Goal: Information Seeking & Learning: Find specific fact

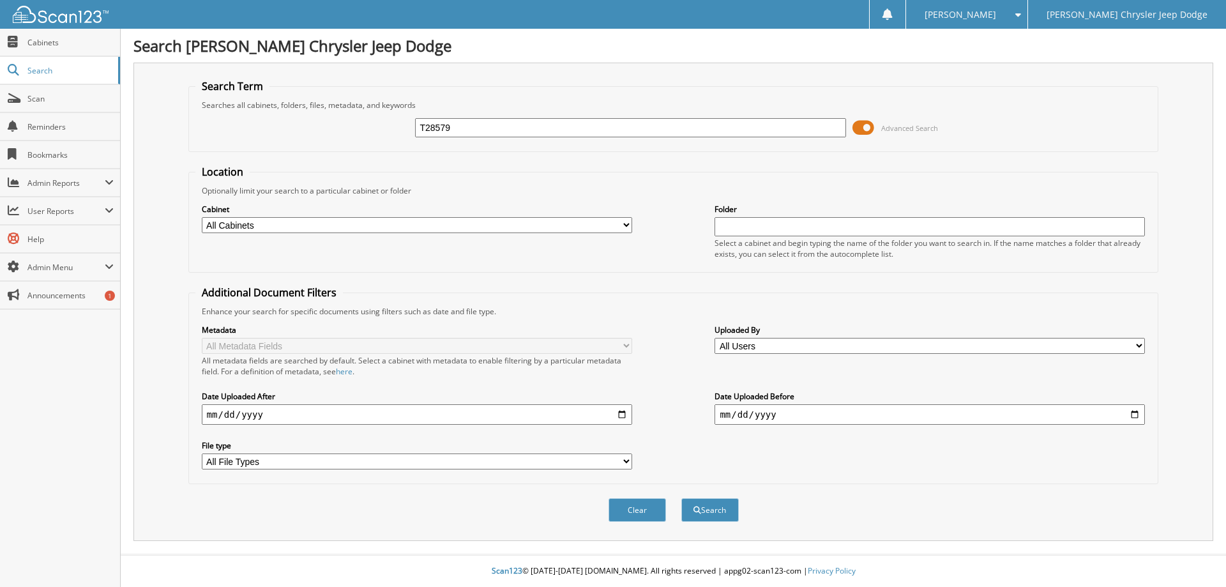
type input "T28579"
click at [681, 498] on button "Search" at bounding box center [709, 510] width 57 height 24
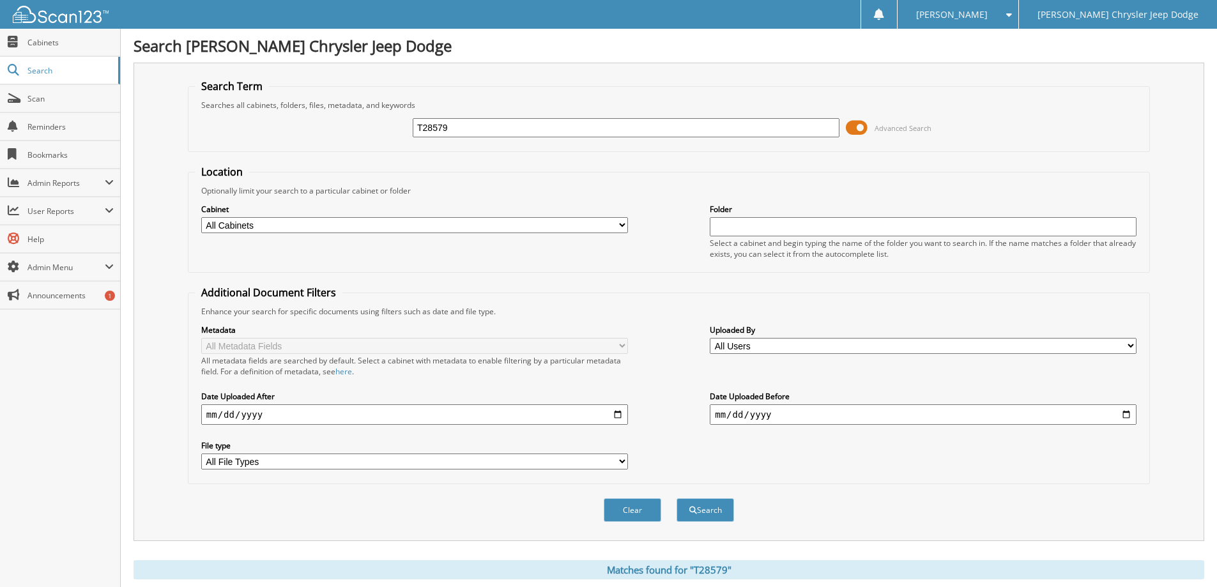
click at [855, 131] on span at bounding box center [856, 127] width 22 height 19
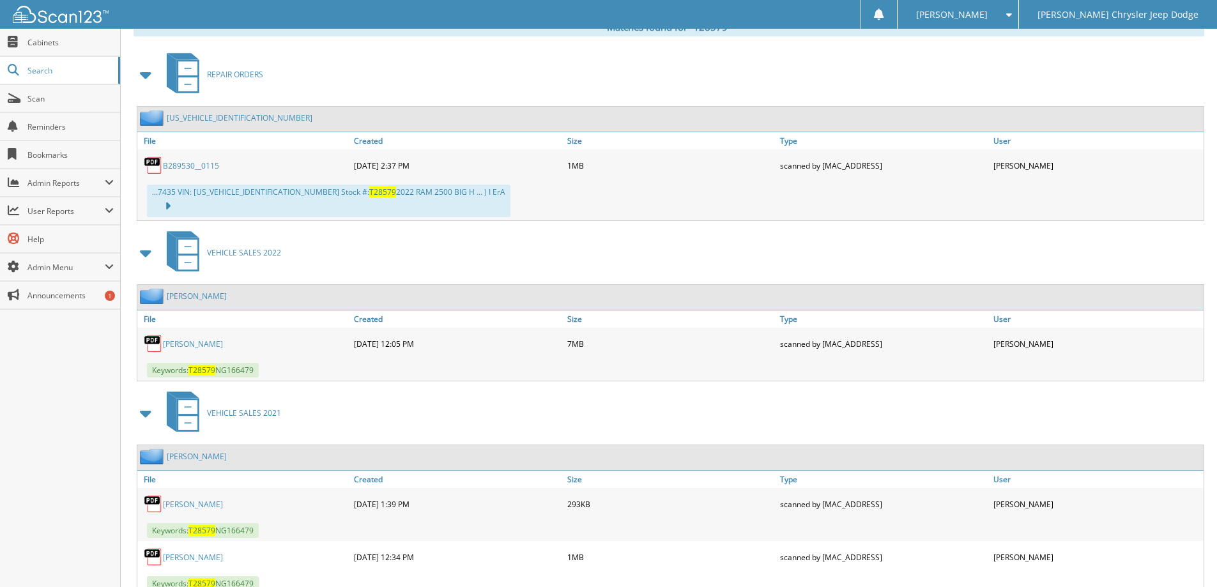
scroll to position [246, 0]
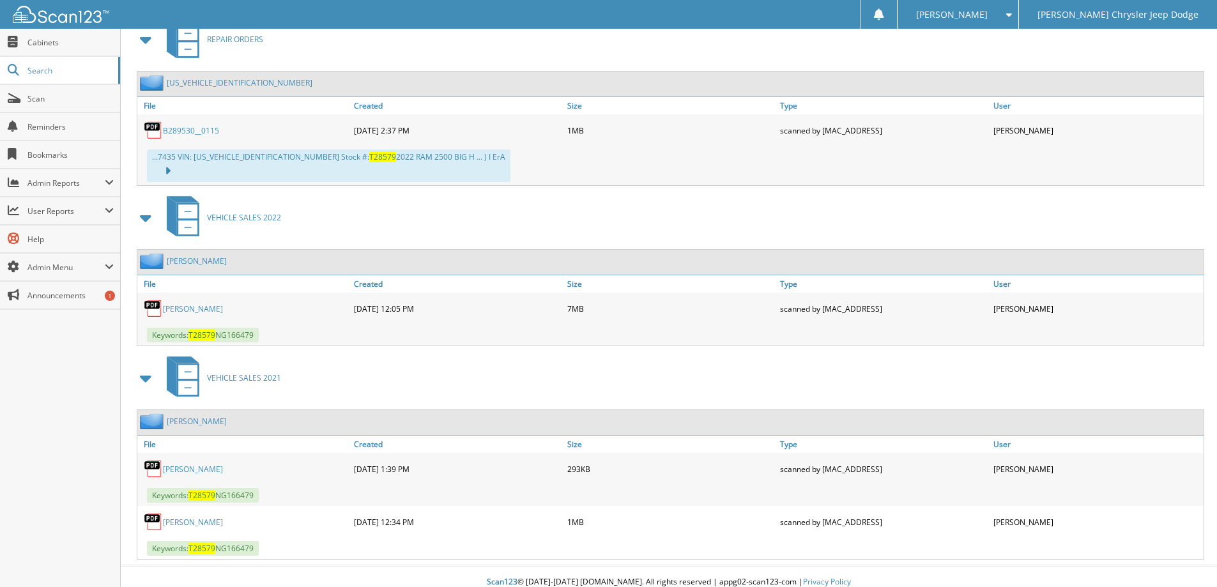
click at [216, 416] on link "Ziegler, John Michael" at bounding box center [197, 421] width 60 height 11
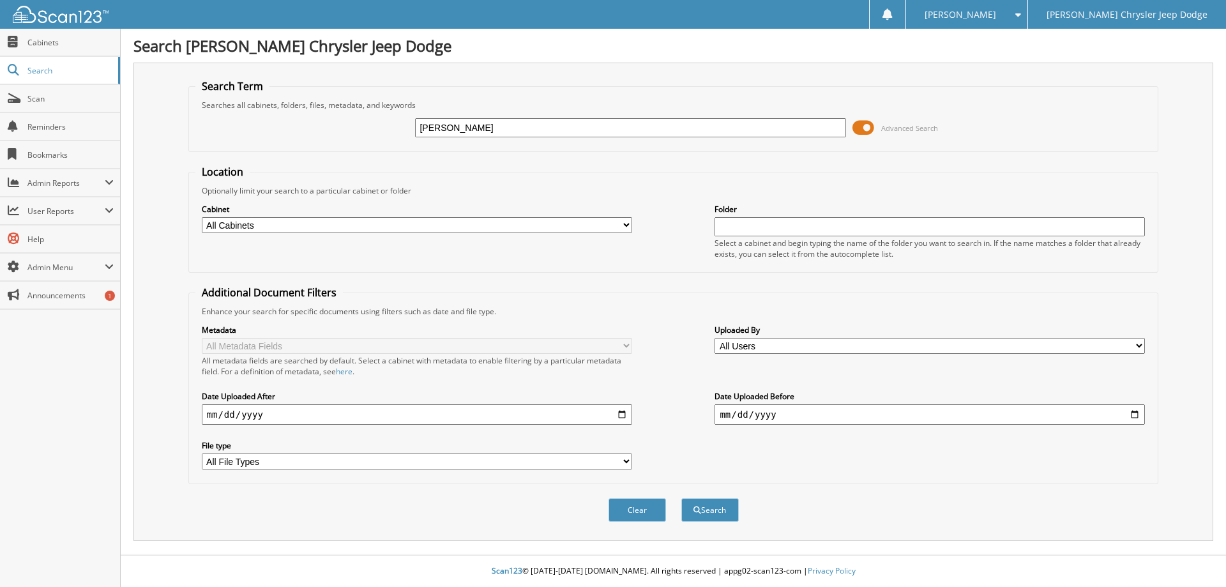
type input "[PERSON_NAME]"
click at [681, 498] on button "Search" at bounding box center [709, 510] width 57 height 24
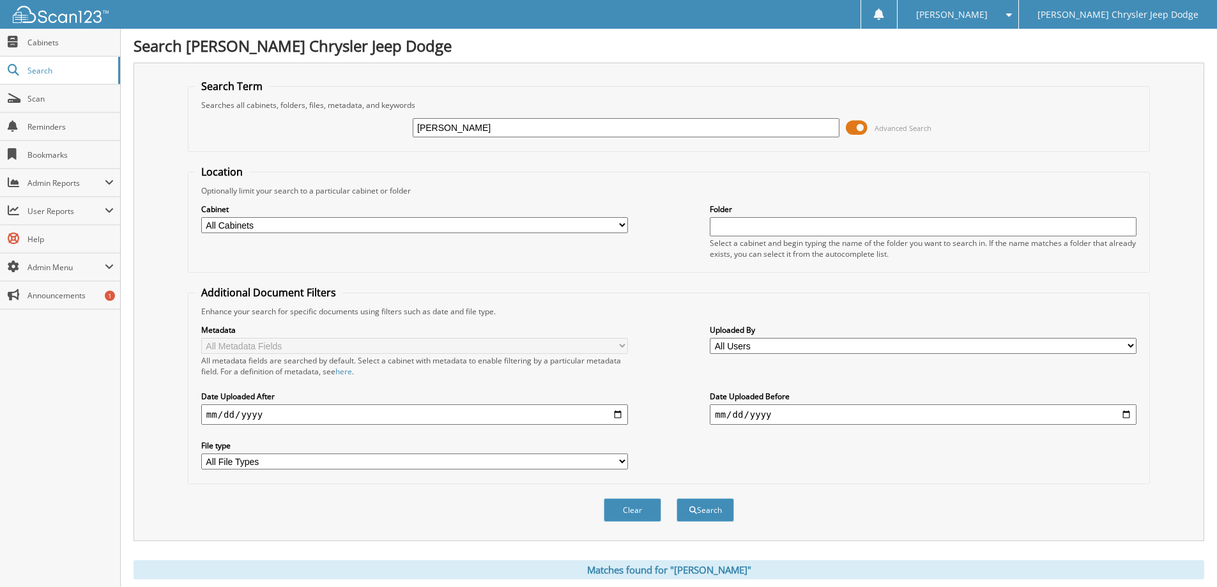
click at [854, 130] on span at bounding box center [856, 127] width 22 height 19
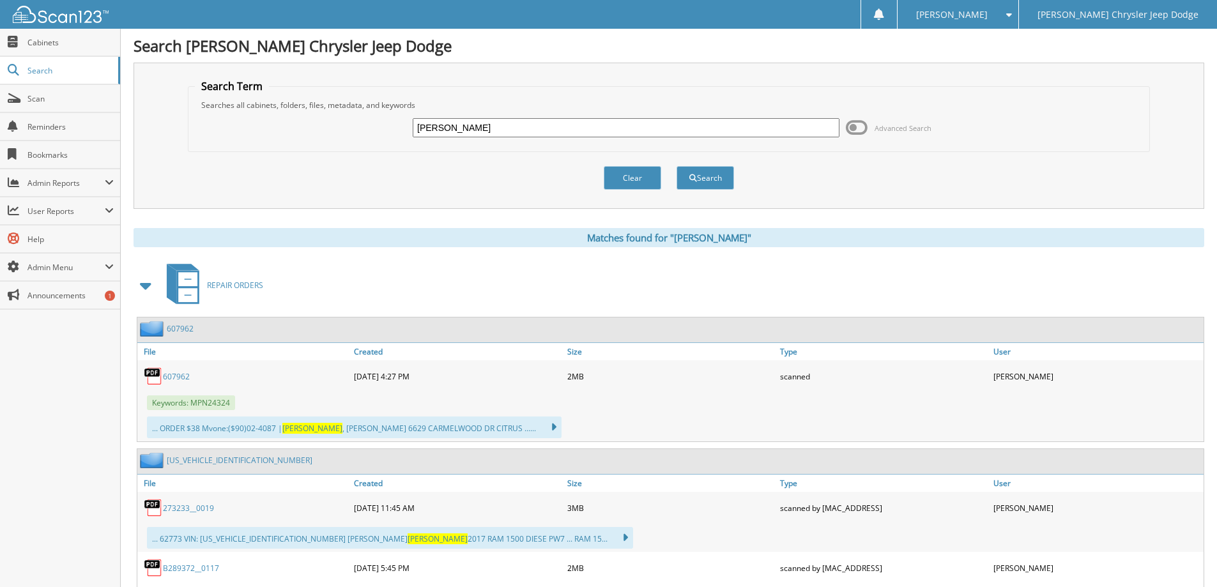
click at [143, 289] on span at bounding box center [146, 285] width 18 height 23
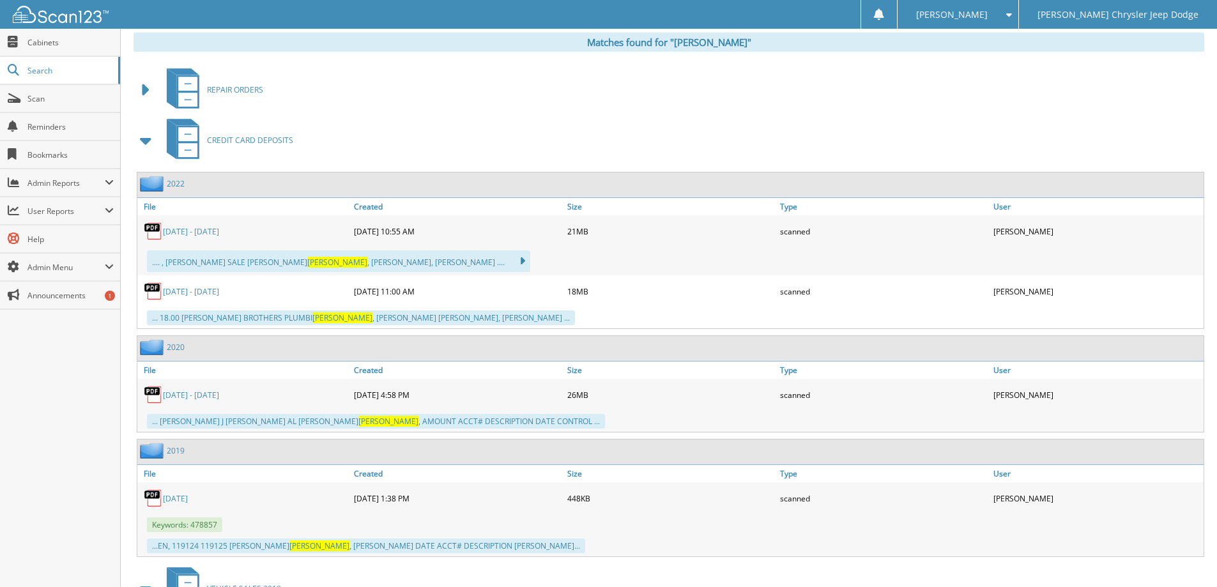
scroll to position [255, 0]
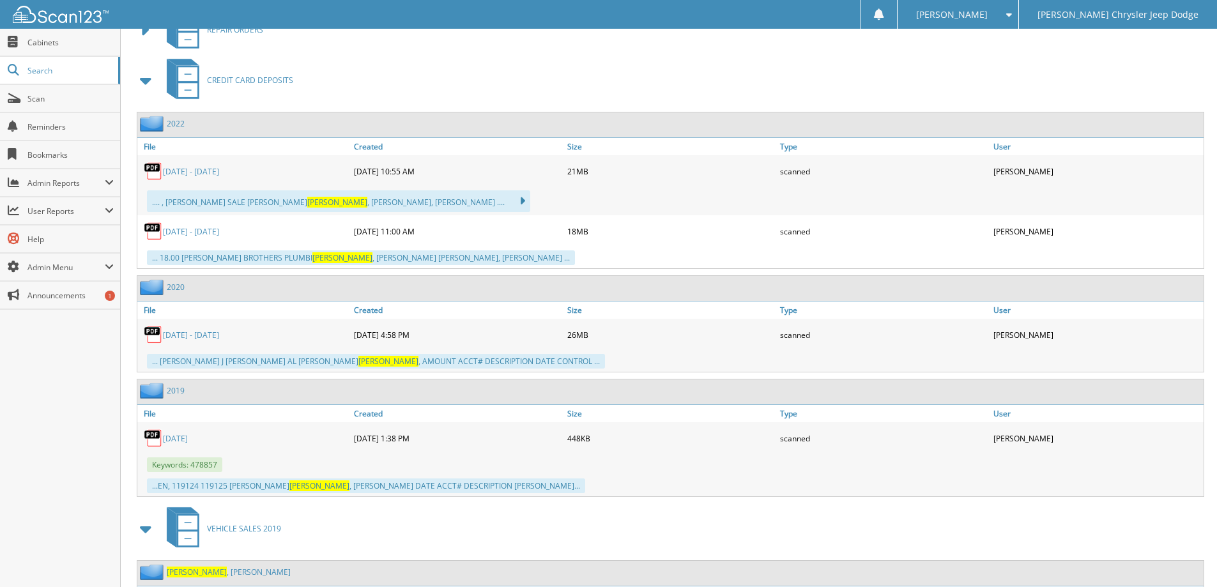
click at [151, 79] on span at bounding box center [146, 80] width 18 height 23
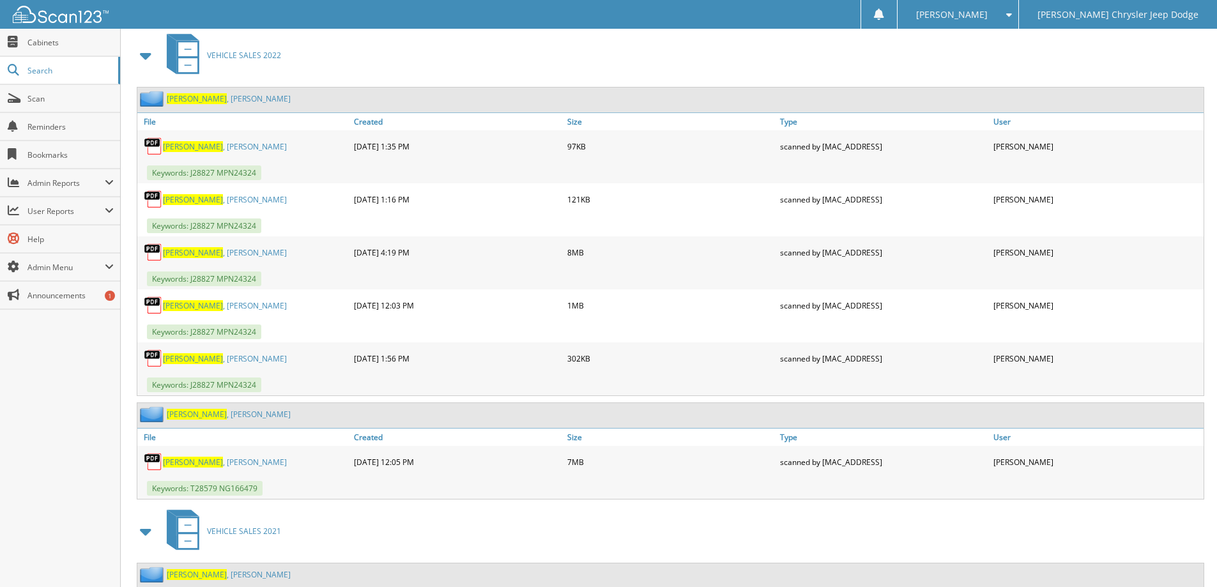
scroll to position [894, 0]
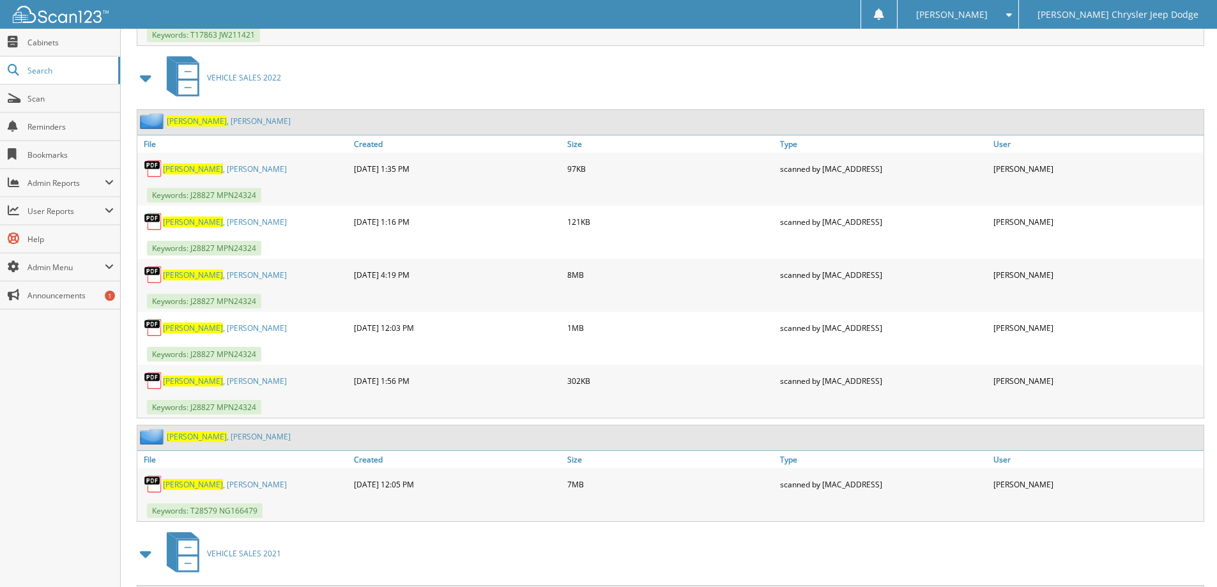
click at [197, 485] on link "Ziegler , John Michael" at bounding box center [225, 484] width 124 height 11
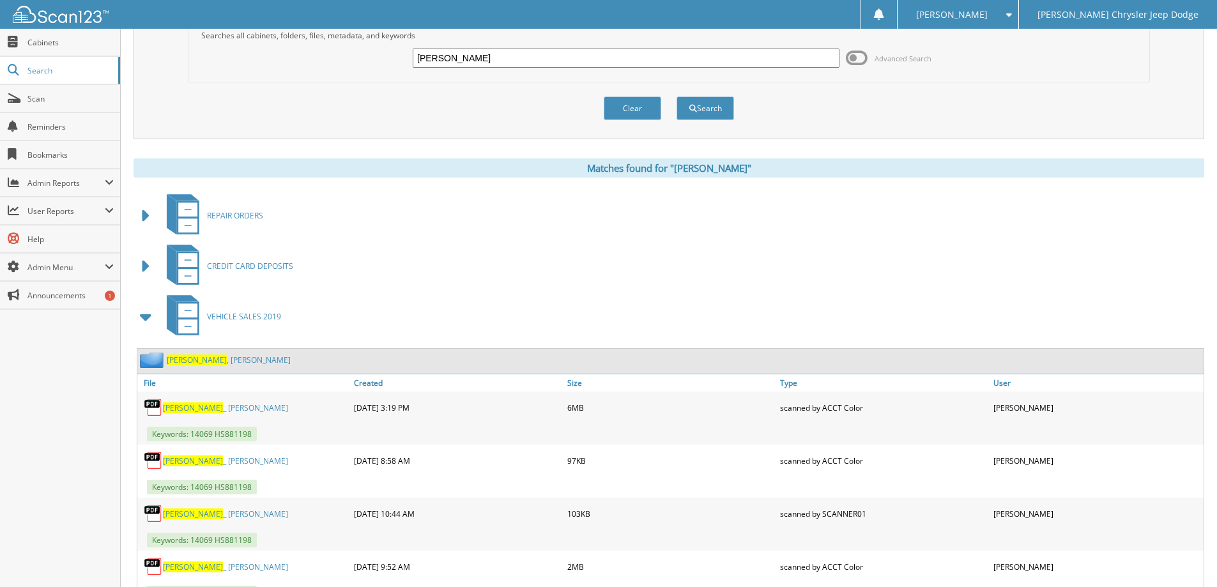
scroll to position [0, 0]
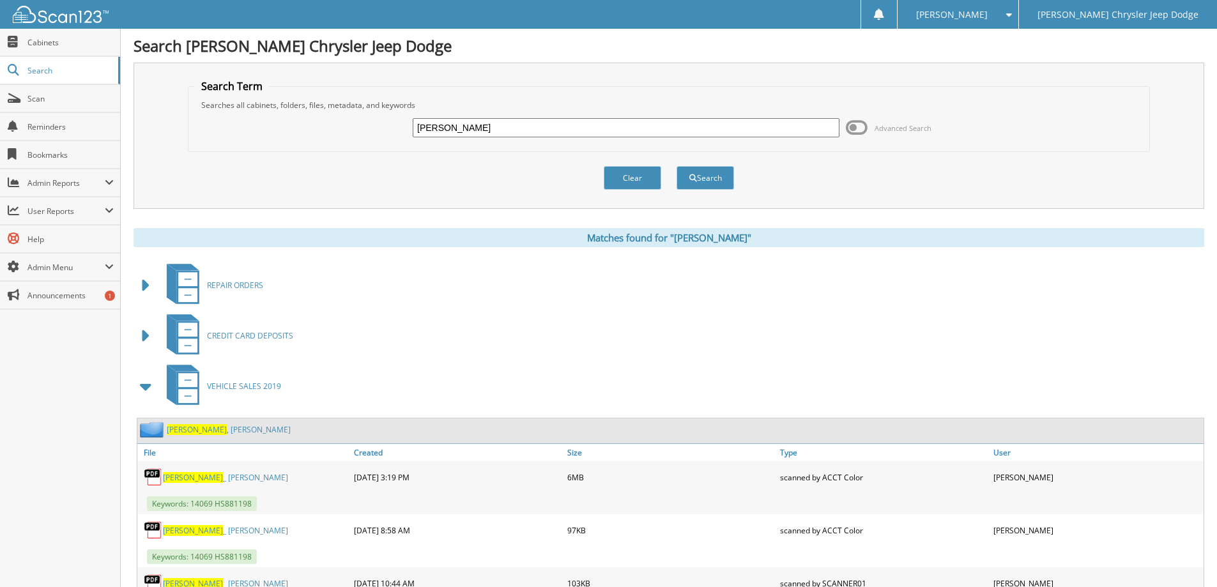
click at [459, 132] on input "ZIEGLER" at bounding box center [626, 127] width 427 height 19
type input "nm749289"
click at [676, 166] on button "Search" at bounding box center [704, 178] width 57 height 24
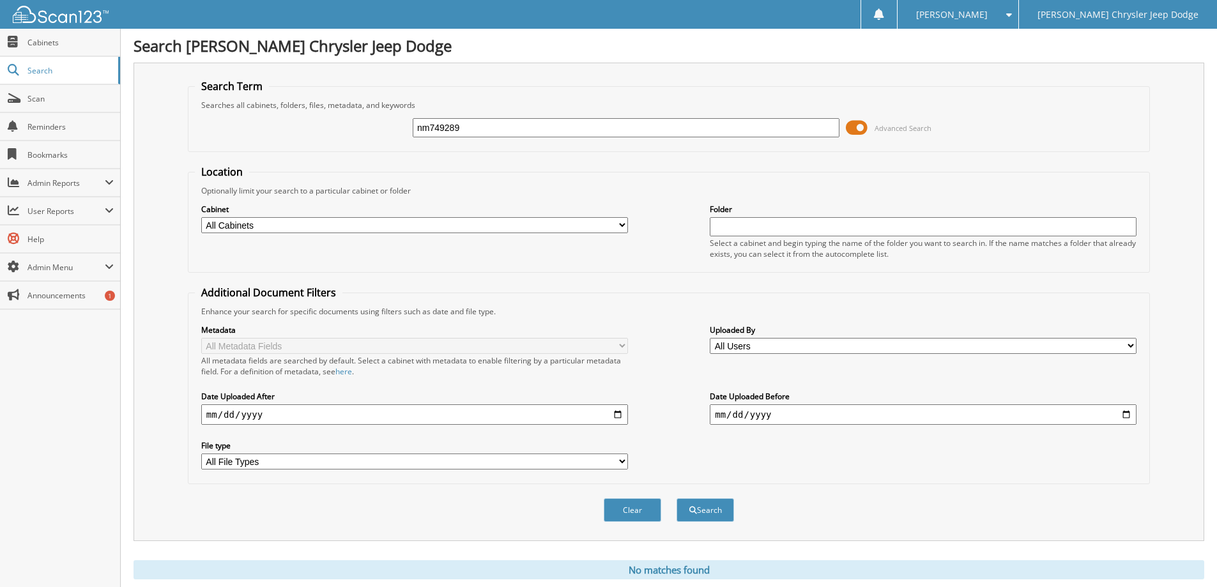
click at [853, 130] on span at bounding box center [856, 127] width 22 height 19
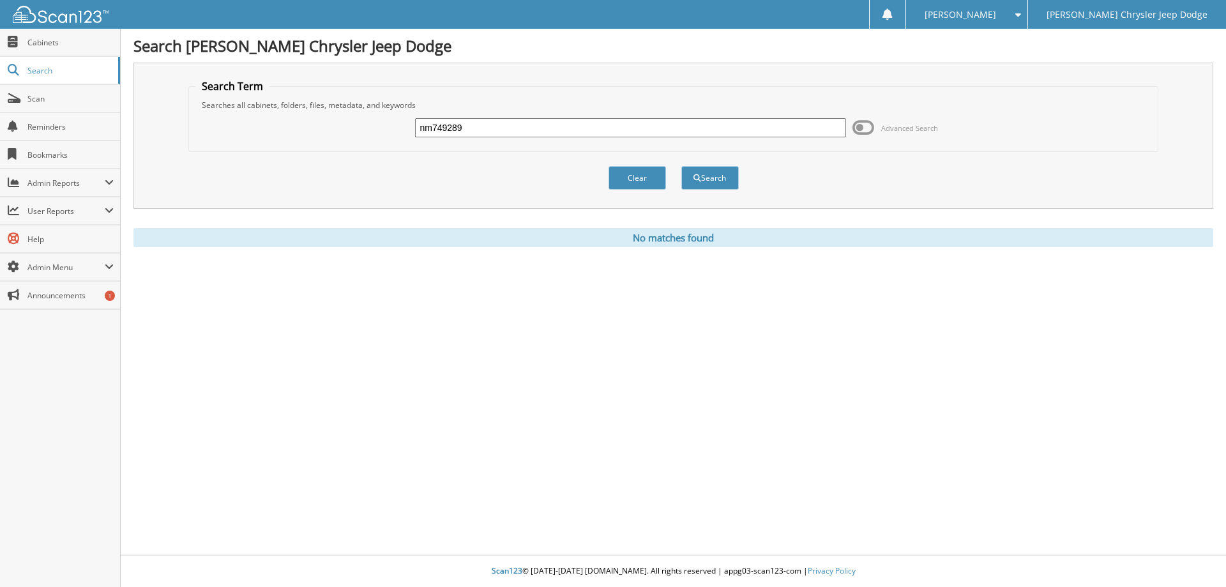
click at [498, 131] on input "nm749289" at bounding box center [630, 127] width 430 height 19
paste input "T22201"
type input "T22201"
click at [681, 166] on button "Search" at bounding box center [709, 178] width 57 height 24
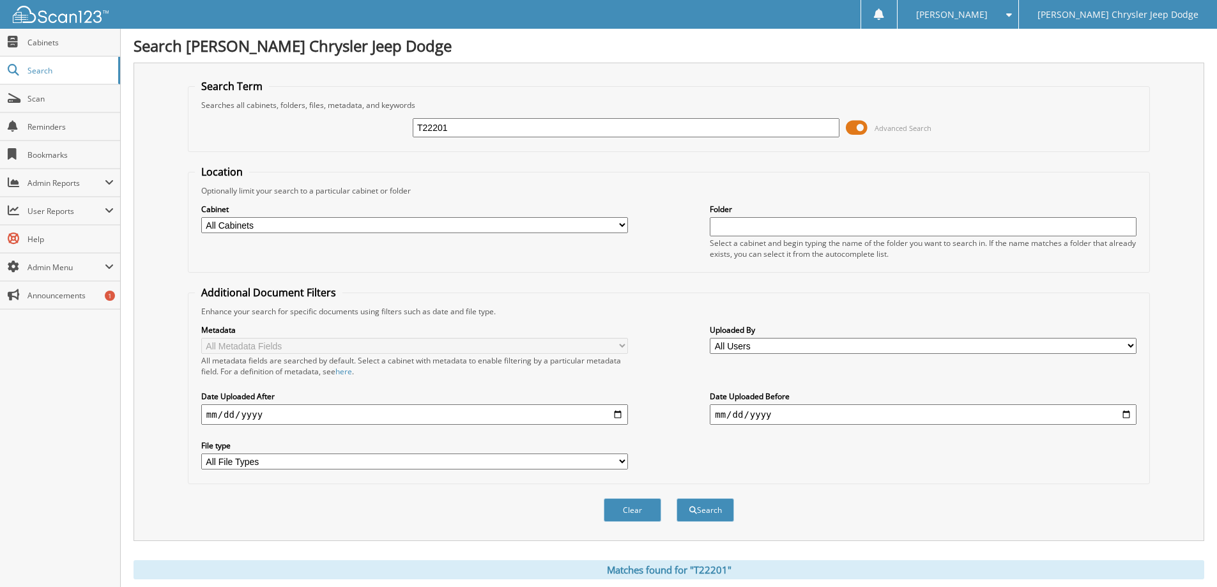
click at [848, 125] on span at bounding box center [856, 127] width 22 height 19
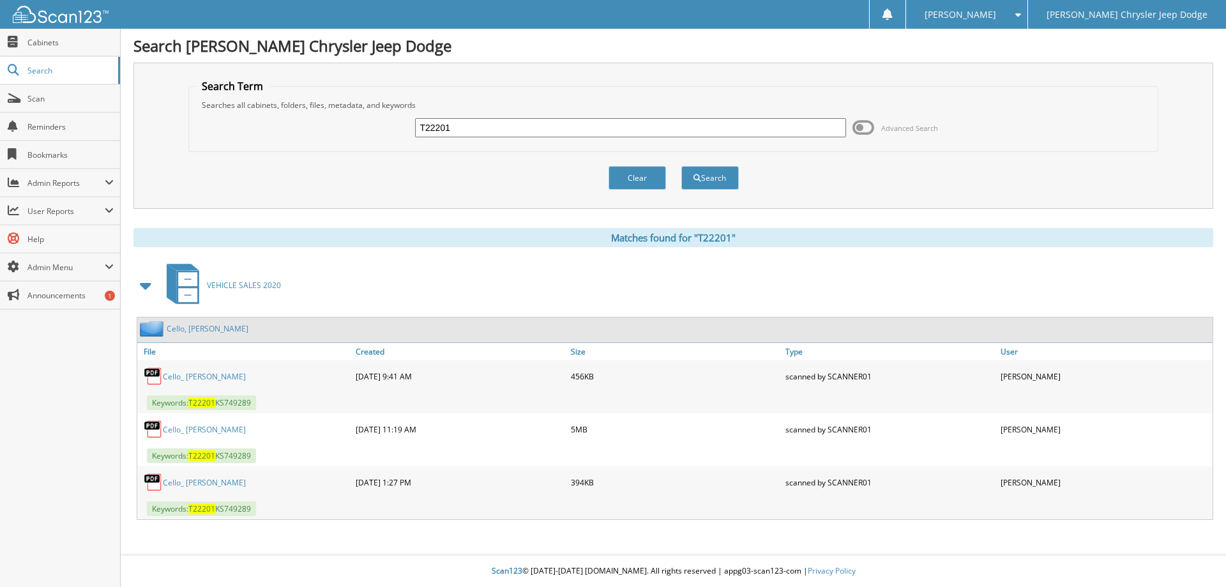
click at [208, 326] on link "Cello, [PERSON_NAME]" at bounding box center [208, 328] width 82 height 11
